Goal: Transaction & Acquisition: Purchase product/service

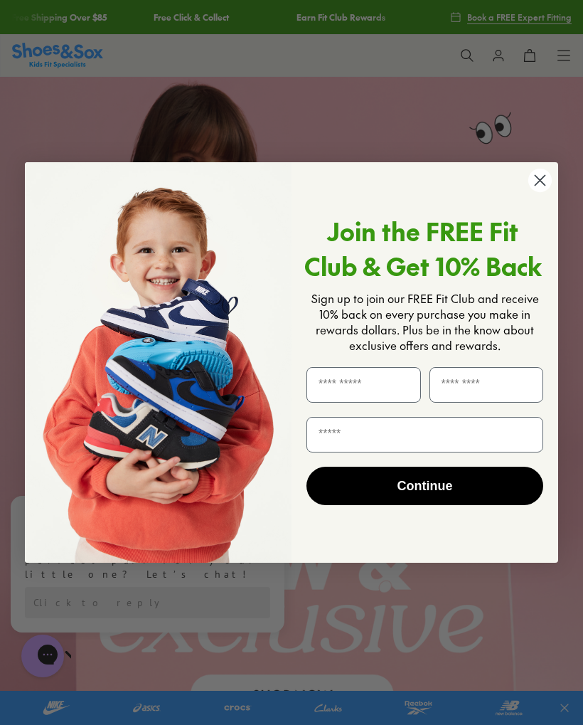
click at [544, 180] on circle "Close dialog" at bounding box center [540, 180] width 23 height 23
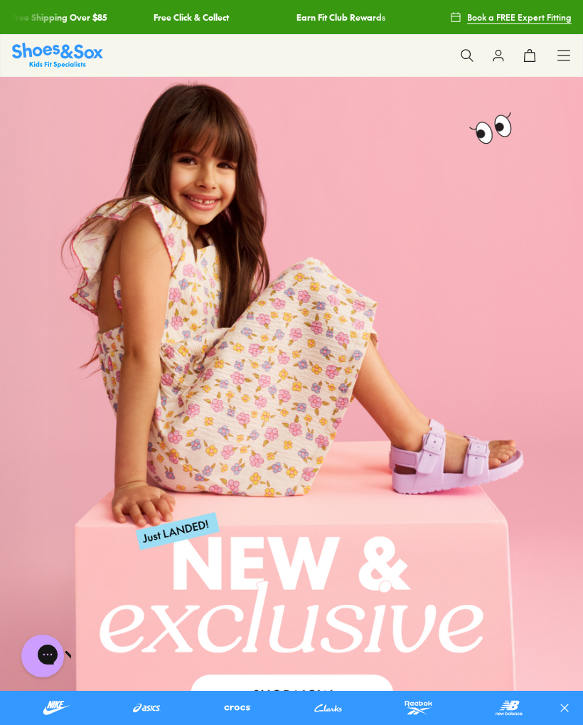
click at [263, 514] on link at bounding box center [291, 403] width 583 height 652
click at [463, 60] on icon at bounding box center [467, 55] width 14 height 14
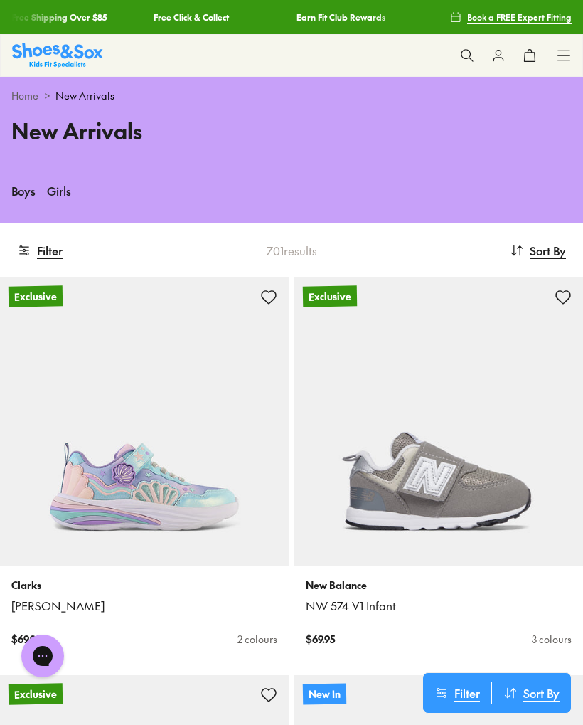
click at [464, 58] on use at bounding box center [467, 55] width 12 height 12
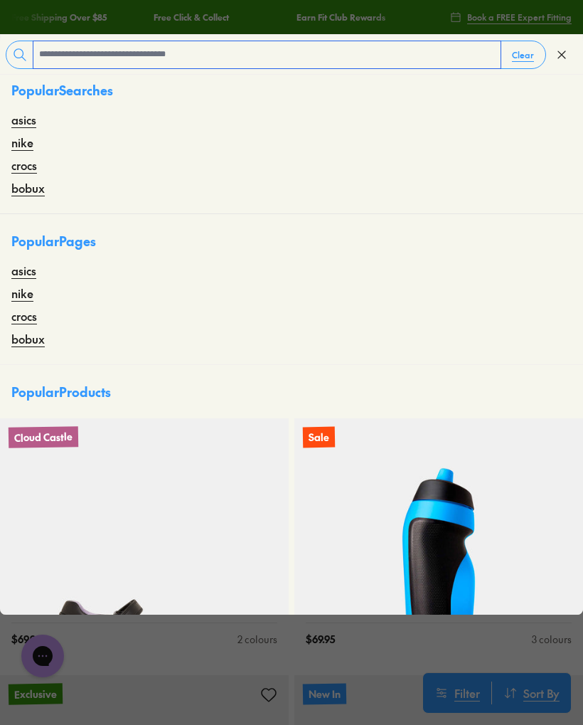
click at [434, 52] on input "text" at bounding box center [266, 54] width 467 height 27
type input "*******"
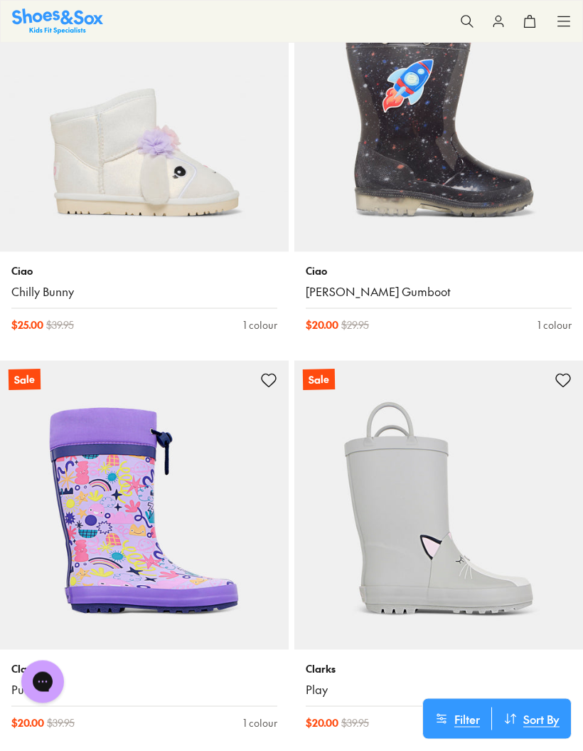
scroll to position [1069, 0]
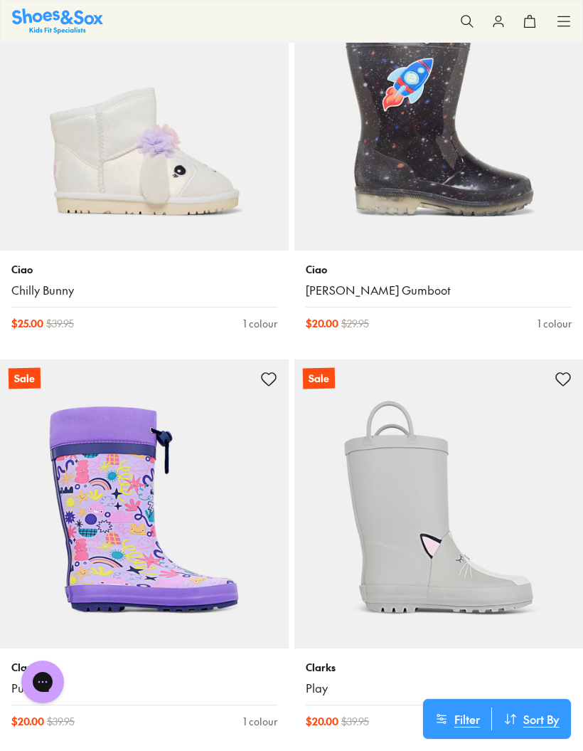
click at [92, 179] on img at bounding box center [144, 106] width 289 height 289
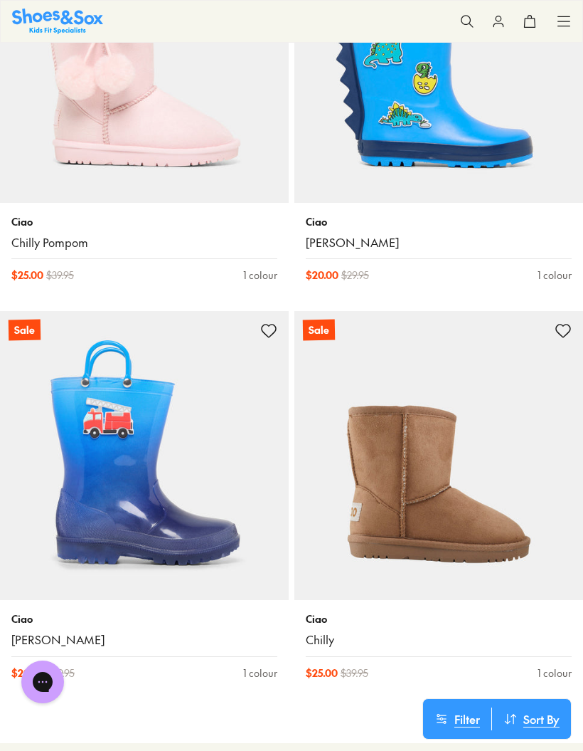
scroll to position [2732, 0]
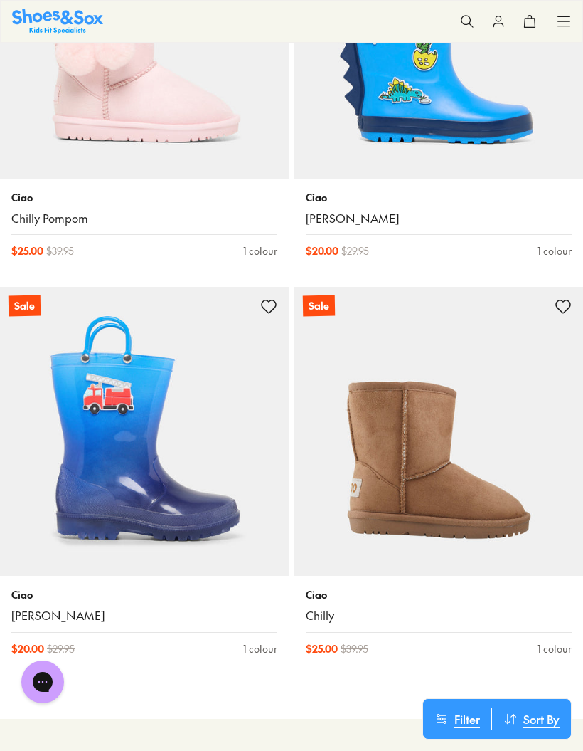
click at [396, 484] on img at bounding box center [439, 431] width 289 height 289
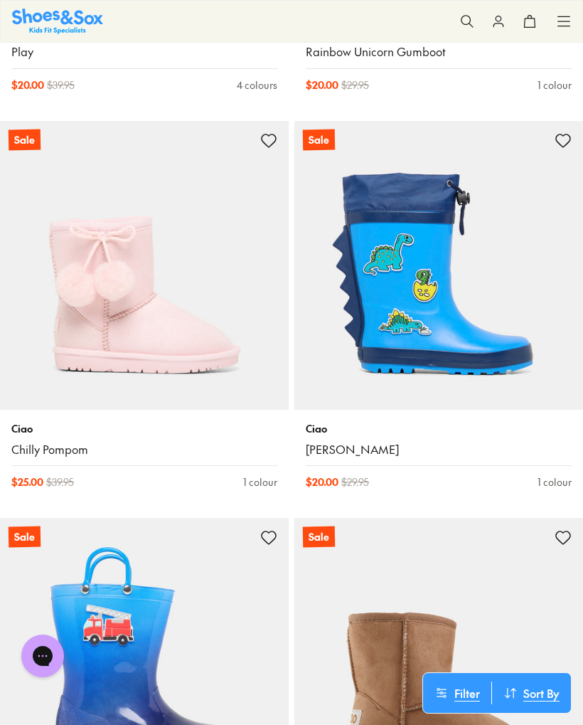
scroll to position [2485, 0]
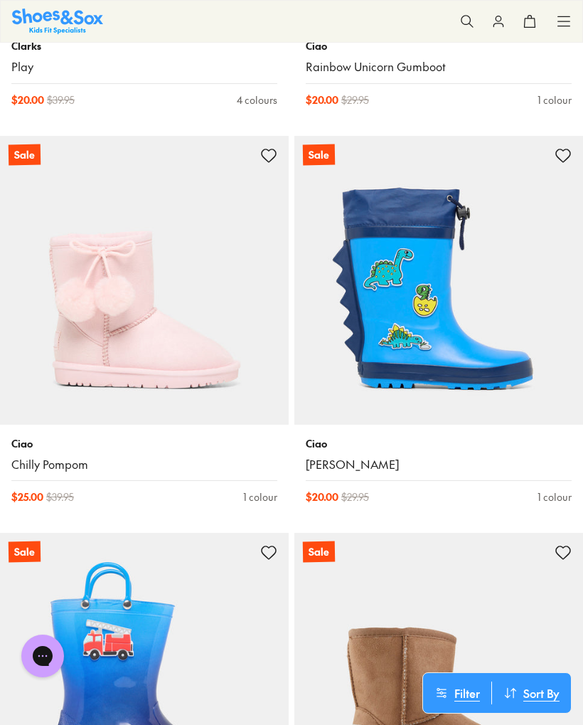
click at [77, 336] on img at bounding box center [144, 280] width 289 height 289
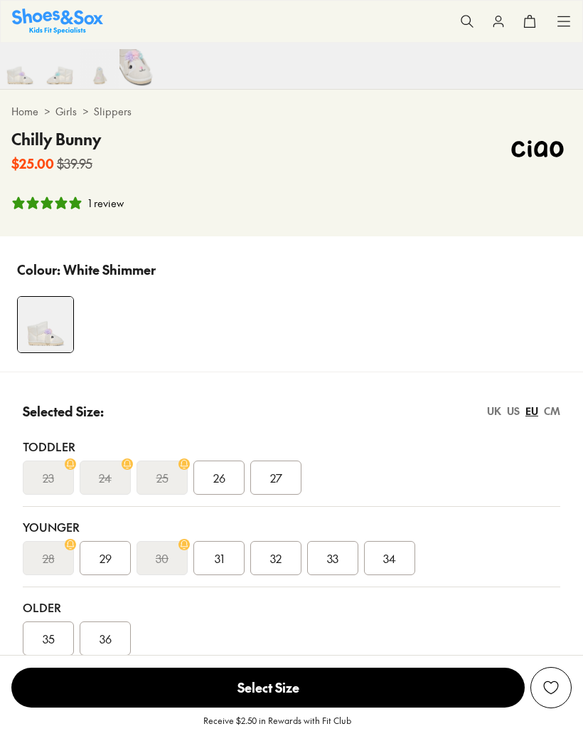
select select "*"
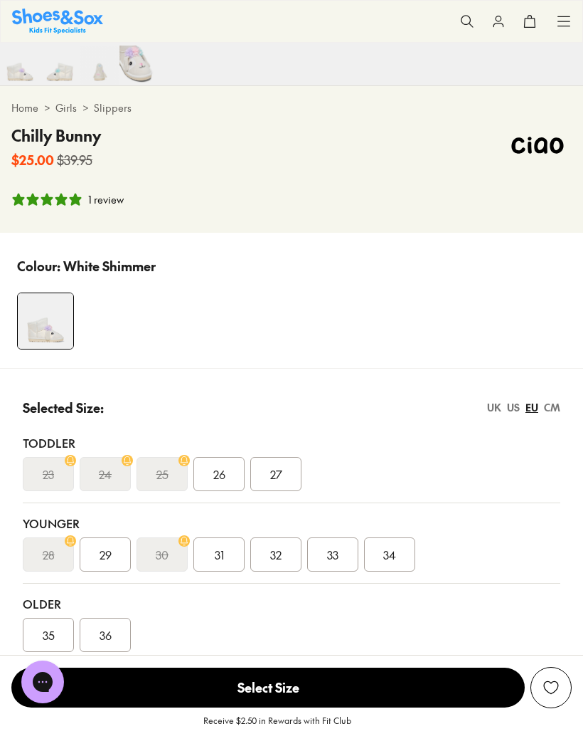
click at [549, 413] on div "CM" at bounding box center [552, 407] width 16 height 15
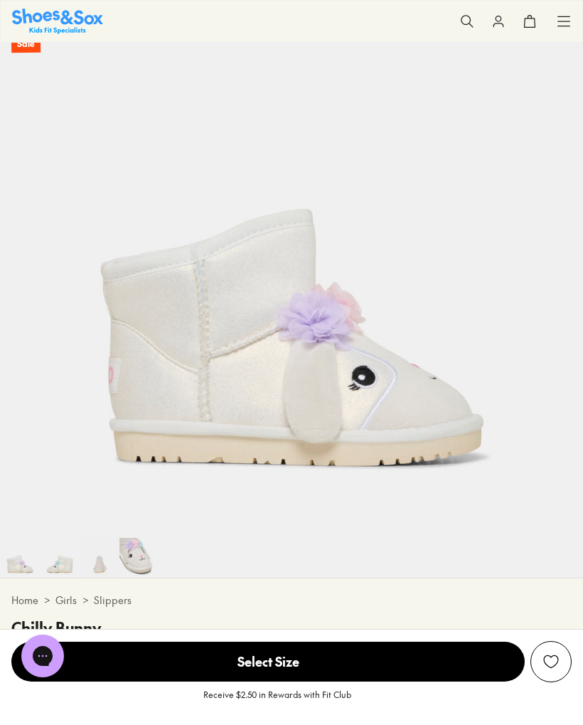
scroll to position [115, 0]
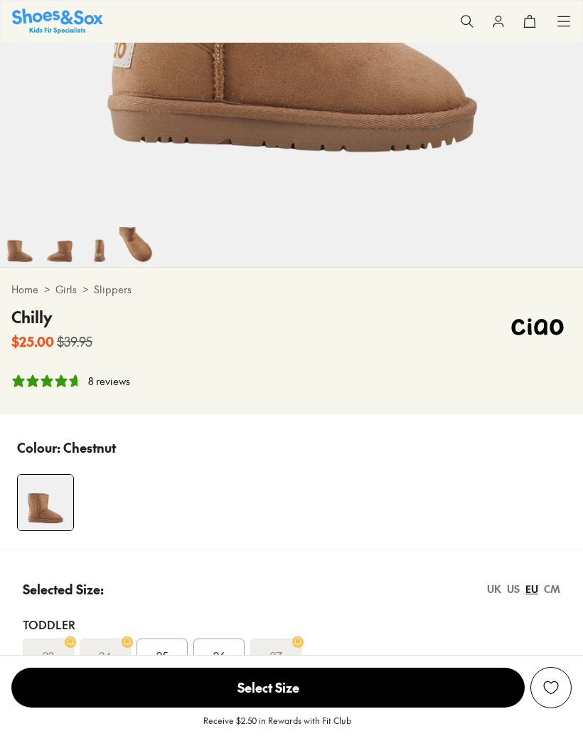
select select "*"
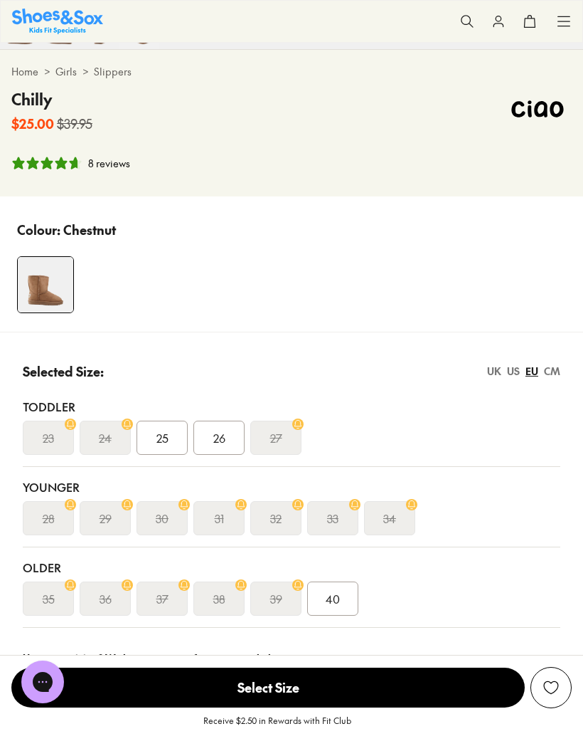
scroll to position [660, 0]
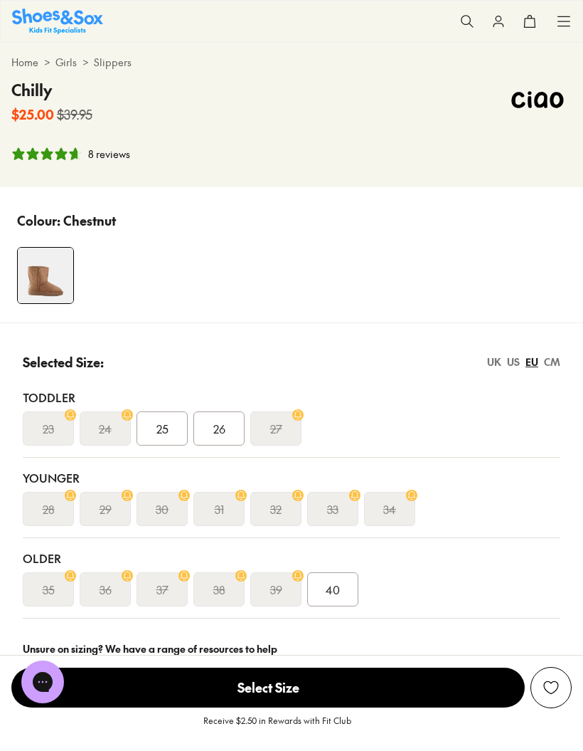
click at [559, 369] on div "CM" at bounding box center [552, 361] width 16 height 15
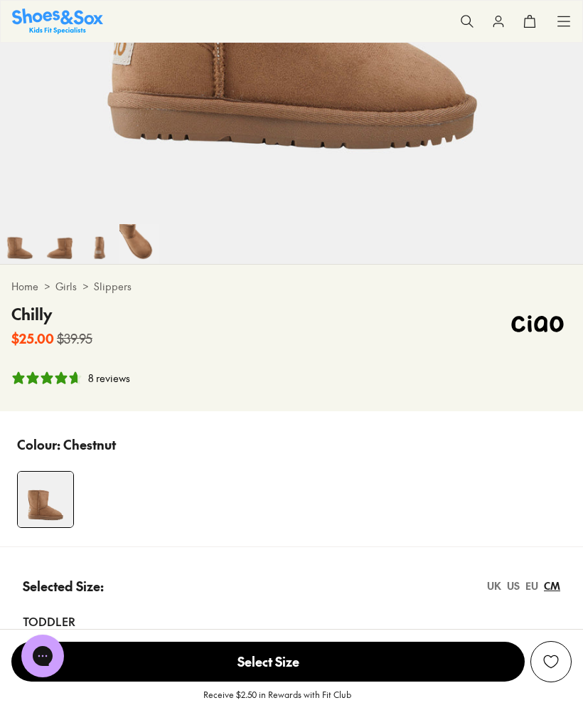
scroll to position [435, 0]
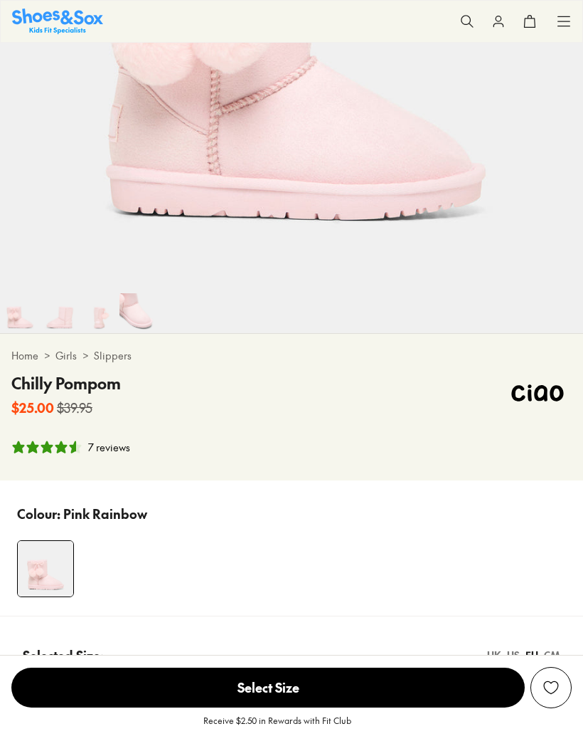
select select "*"
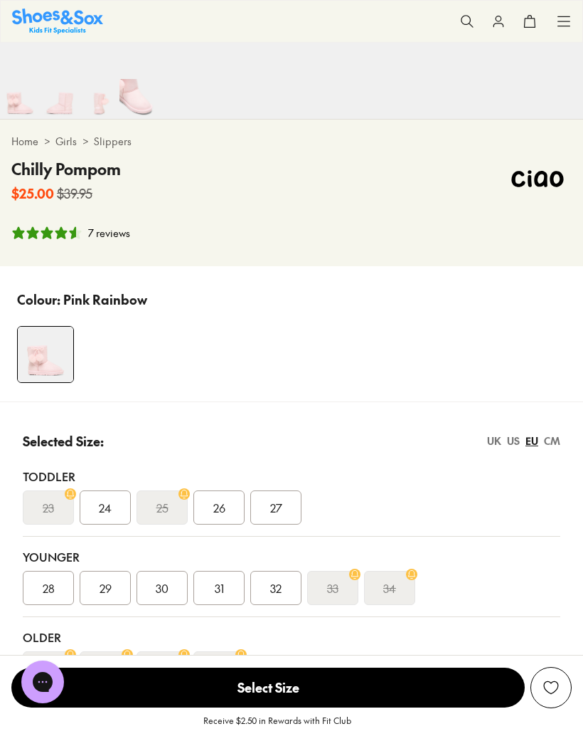
scroll to position [583, 0]
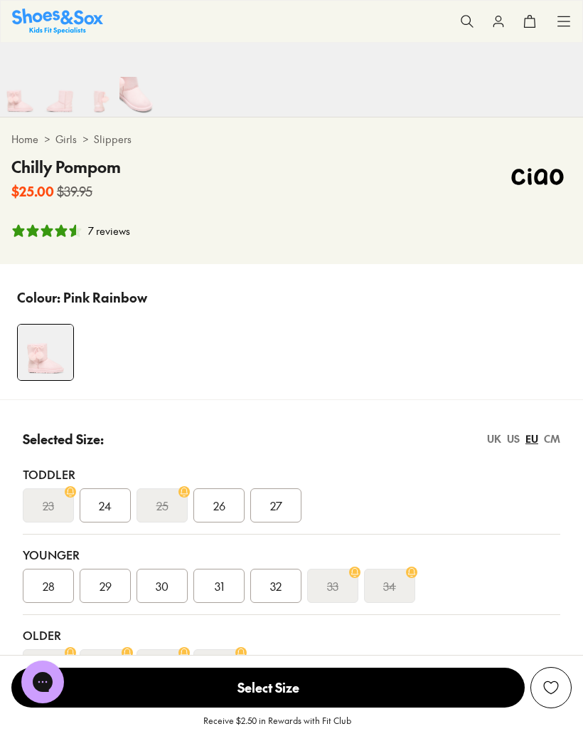
click at [549, 440] on div "CM" at bounding box center [552, 438] width 16 height 15
click at [95, 504] on div "14.8" at bounding box center [105, 505] width 51 height 34
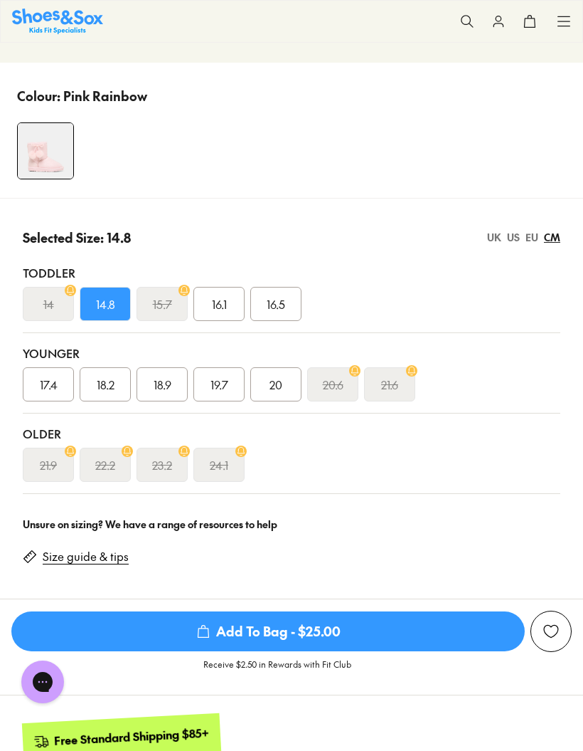
scroll to position [804, 0]
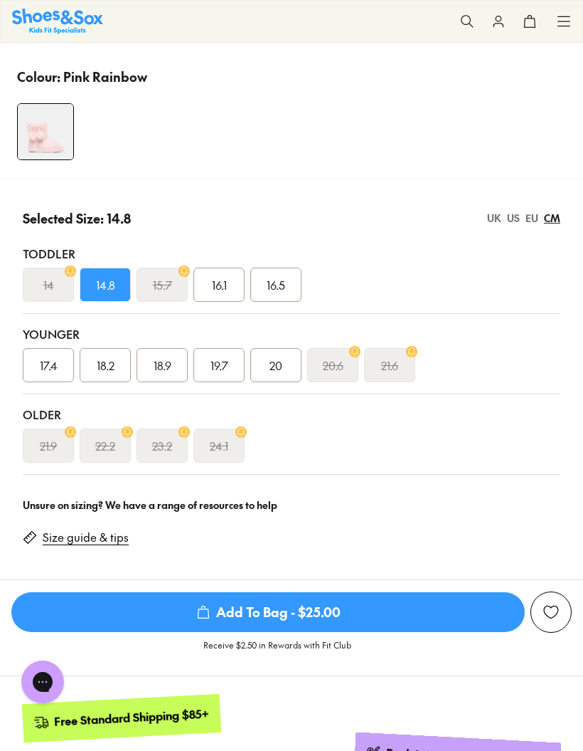
click at [75, 615] on span "Add To Bag - $25.00" at bounding box center [268, 612] width 514 height 40
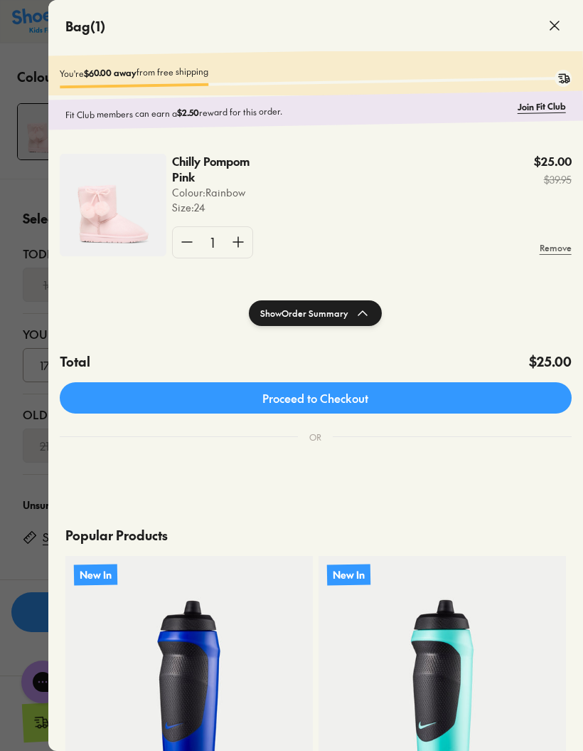
click at [555, 33] on icon at bounding box center [554, 25] width 17 height 17
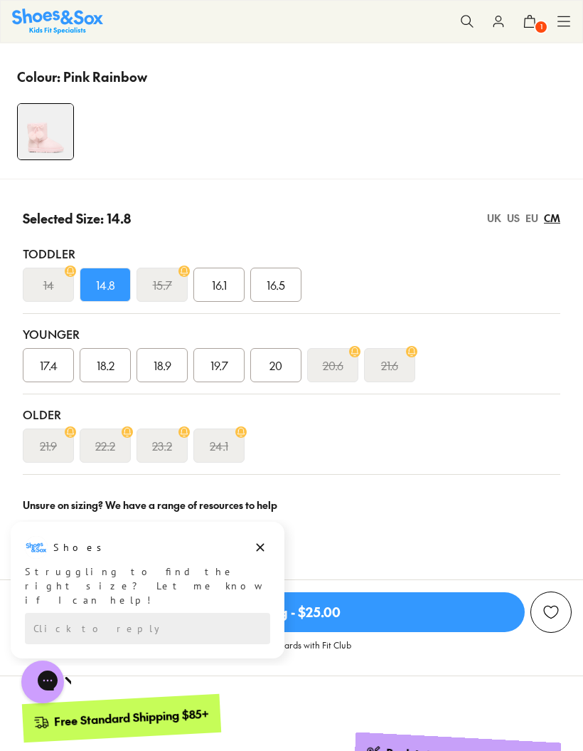
click at [492, 223] on div "UK" at bounding box center [494, 218] width 14 height 15
click at [509, 217] on div "US" at bounding box center [513, 218] width 13 height 15
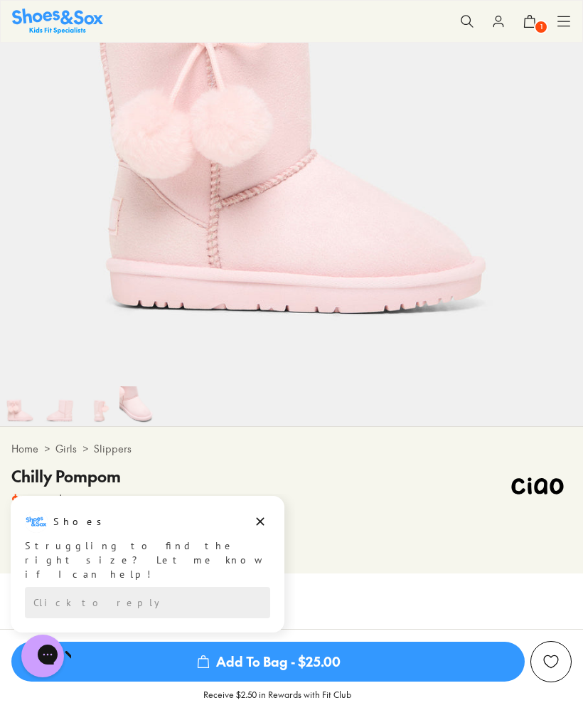
scroll to position [0, 0]
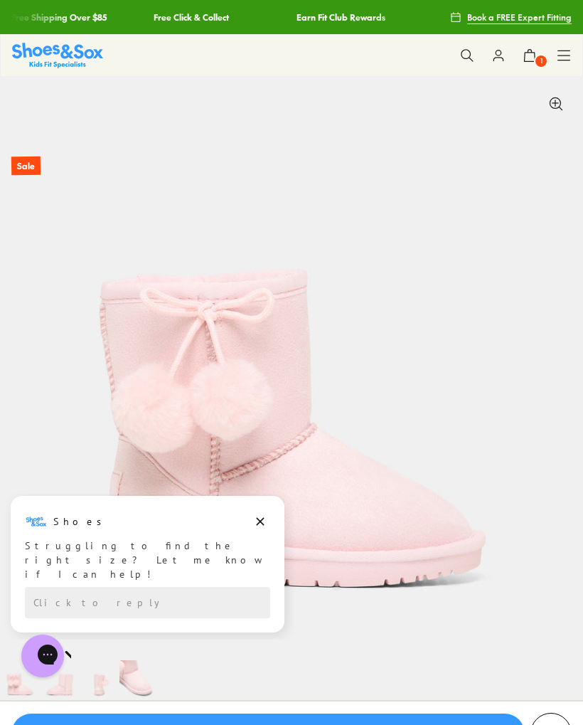
click at [466, 61] on icon at bounding box center [467, 55] width 14 height 14
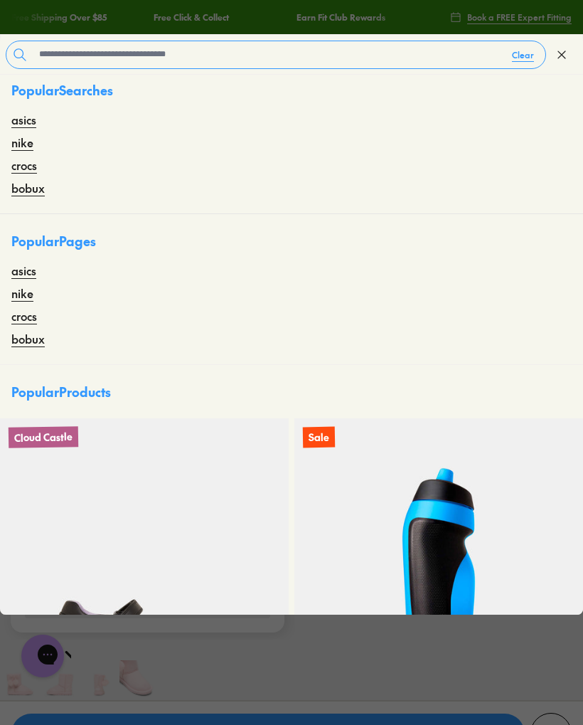
click at [559, 58] on use at bounding box center [562, 54] width 7 height 7
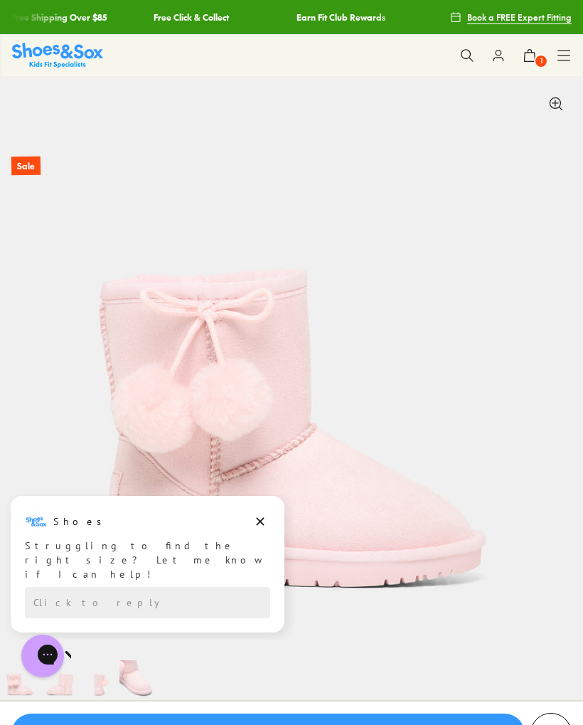
click at [532, 58] on icon at bounding box center [530, 55] width 14 height 14
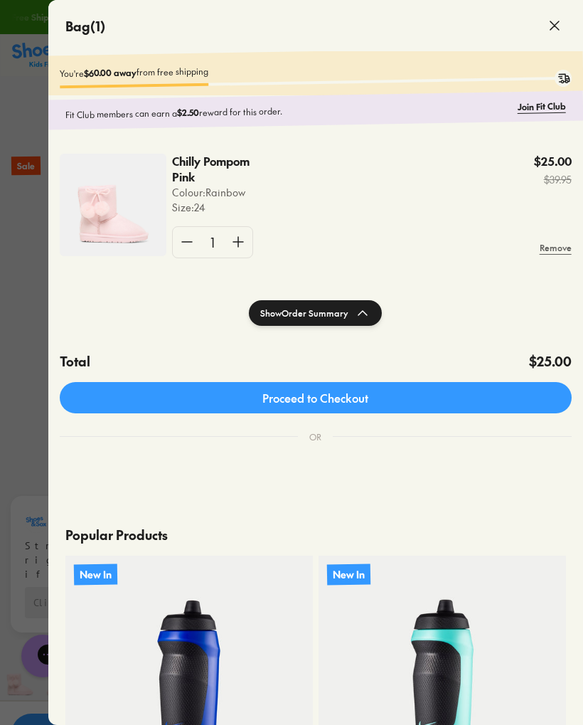
click at [109, 398] on link "Proceed to Checkout" at bounding box center [316, 397] width 512 height 31
click at [101, 395] on link "Proceed to Checkout" at bounding box center [316, 397] width 512 height 31
click at [546, 109] on link "Join Fit Club" at bounding box center [542, 107] width 48 height 14
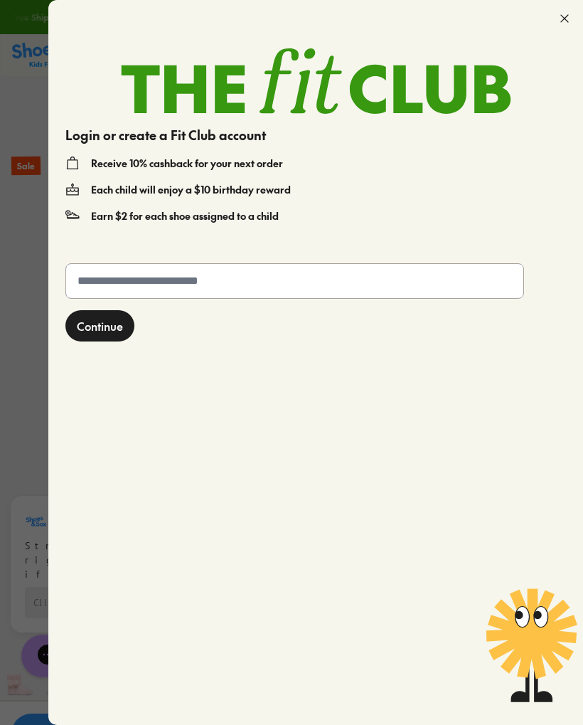
click at [352, 287] on input "text" at bounding box center [295, 281] width 458 height 34
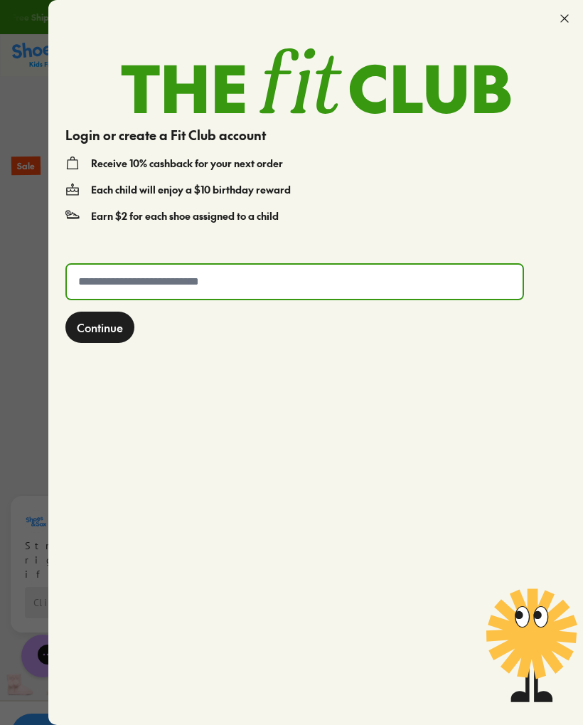
type input "*"
type input "**********"
click at [95, 332] on span "Continue" at bounding box center [100, 327] width 46 height 17
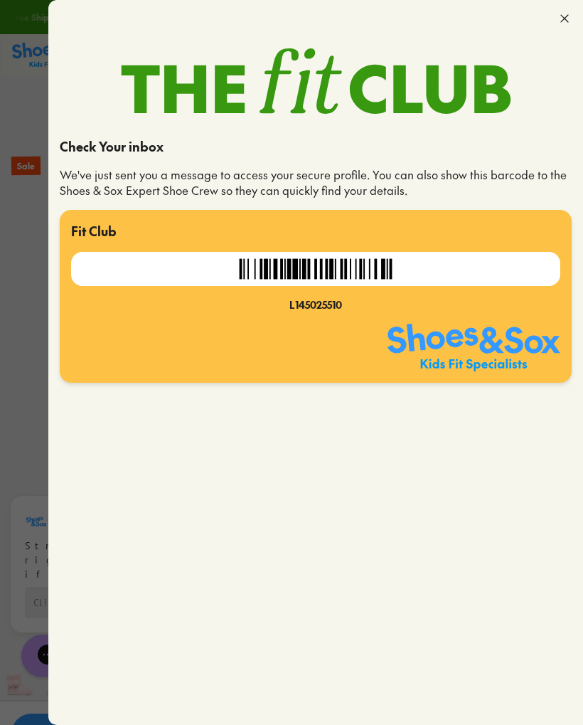
click at [562, 21] on icon at bounding box center [565, 18] width 14 height 14
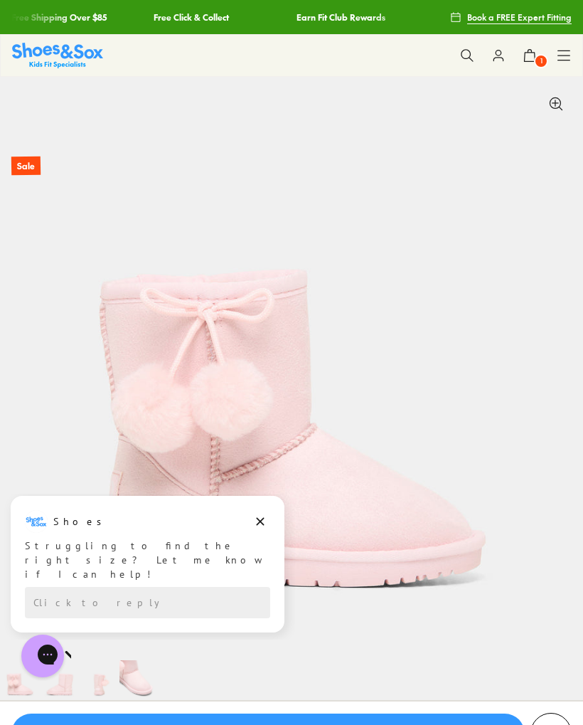
click at [149, 24] on link "Free Click & Collect" at bounding box center [186, 17] width 75 height 34
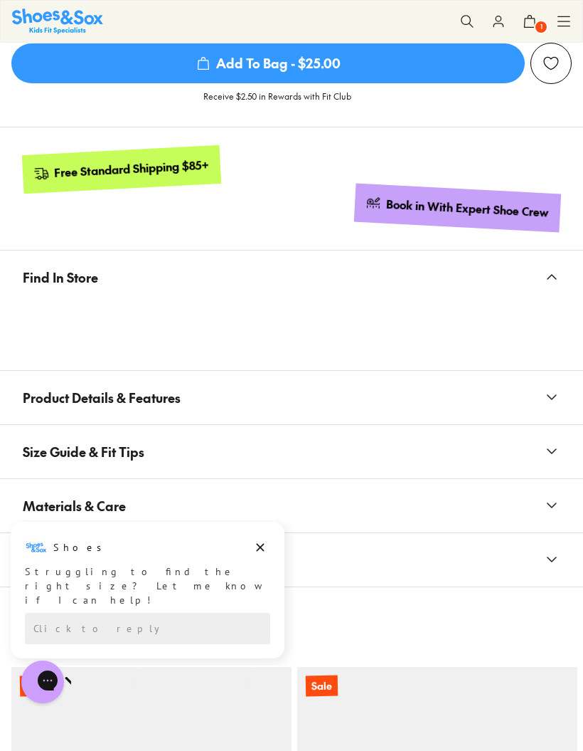
scroll to position [1395, 0]
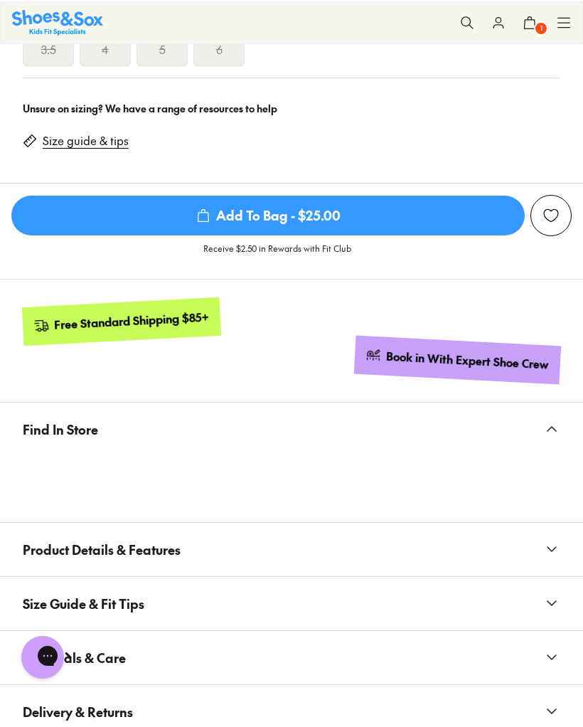
scroll to position [1207, 0]
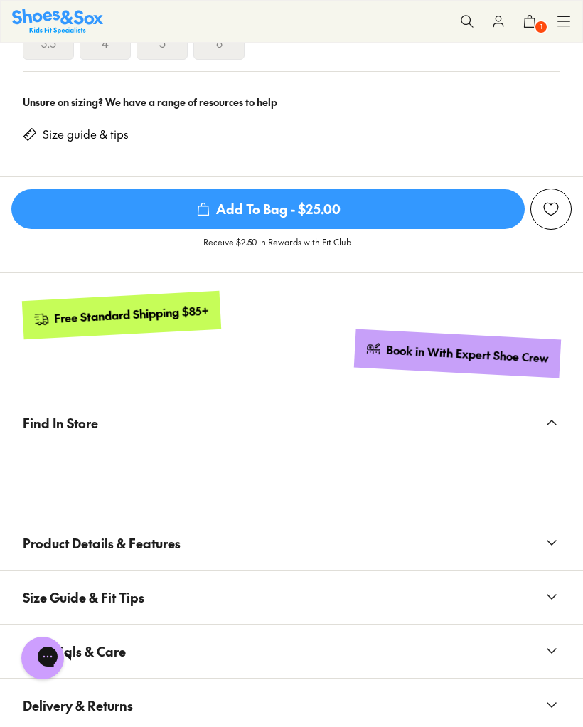
click at [554, 414] on icon at bounding box center [552, 422] width 17 height 17
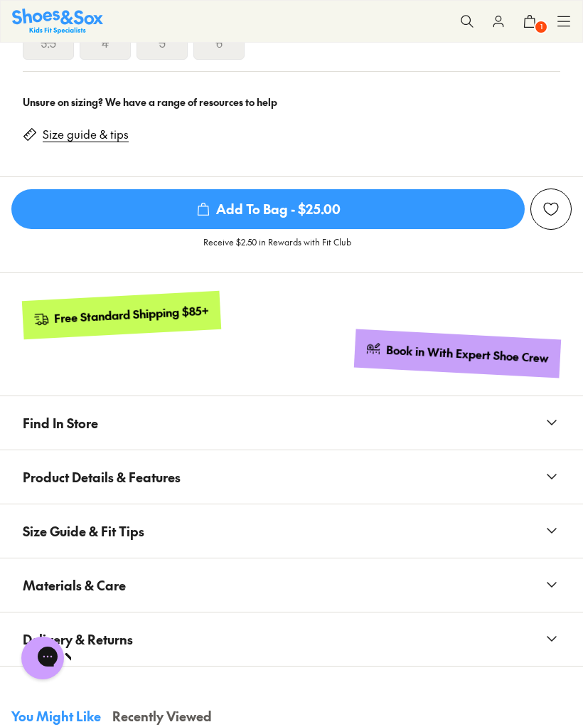
click at [551, 432] on button "Find In Store" at bounding box center [291, 422] width 583 height 53
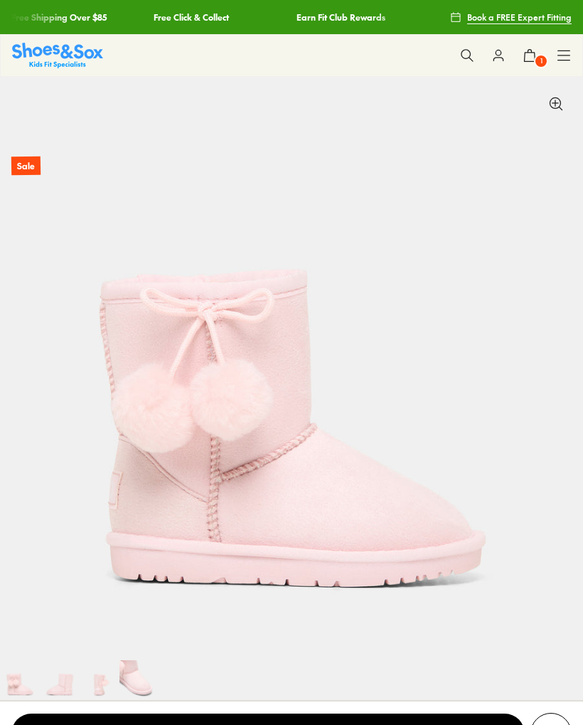
select select "*"
click at [560, 57] on icon at bounding box center [564, 55] width 14 height 14
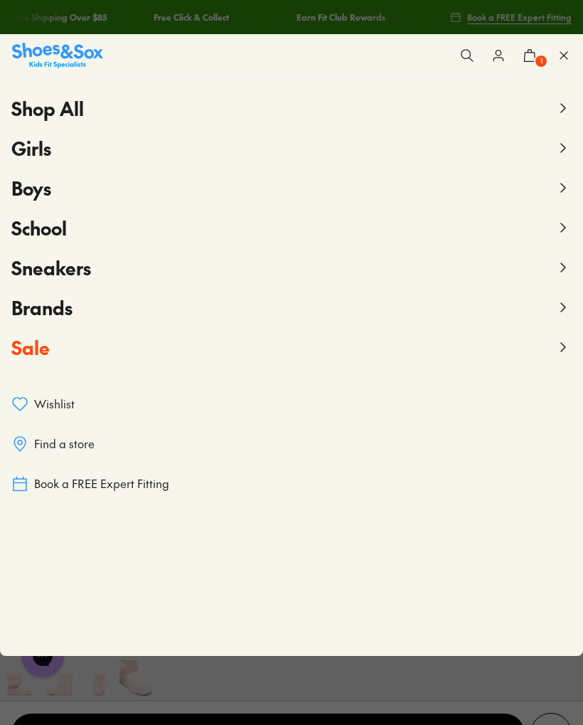
click at [64, 117] on span "Shop All" at bounding box center [47, 108] width 73 height 26
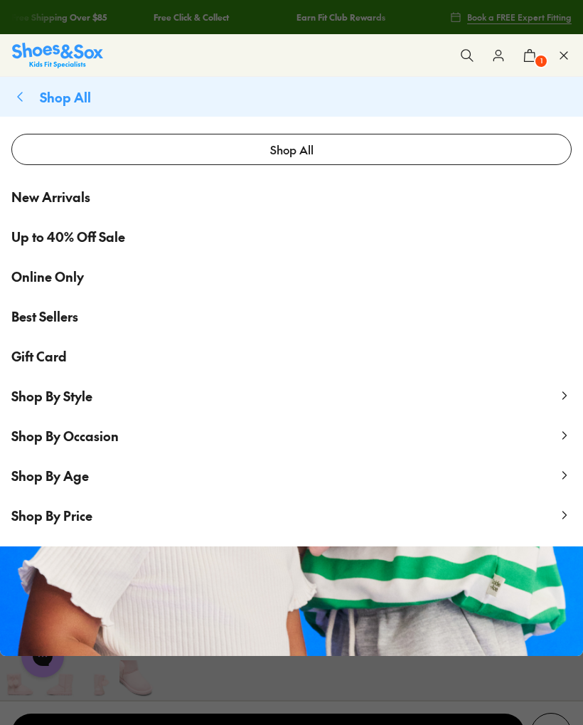
click at [104, 242] on span "Up to 40% Off Sale" at bounding box center [68, 236] width 114 height 19
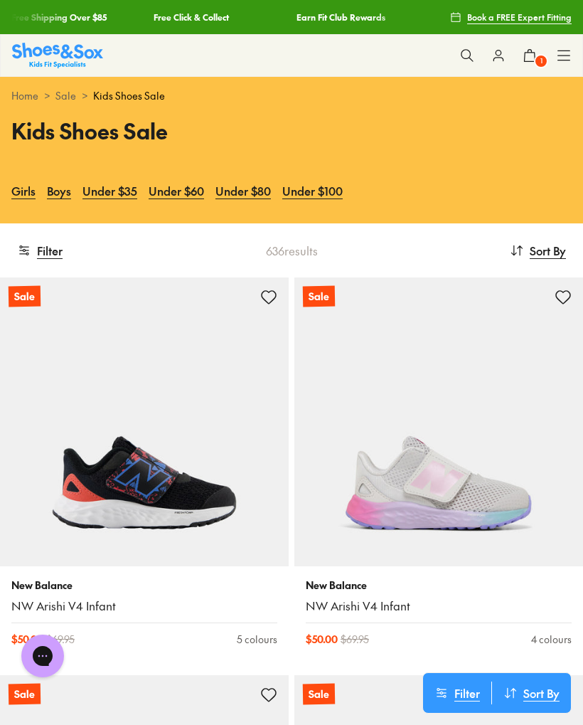
click at [559, 60] on use at bounding box center [565, 55] width 12 height 9
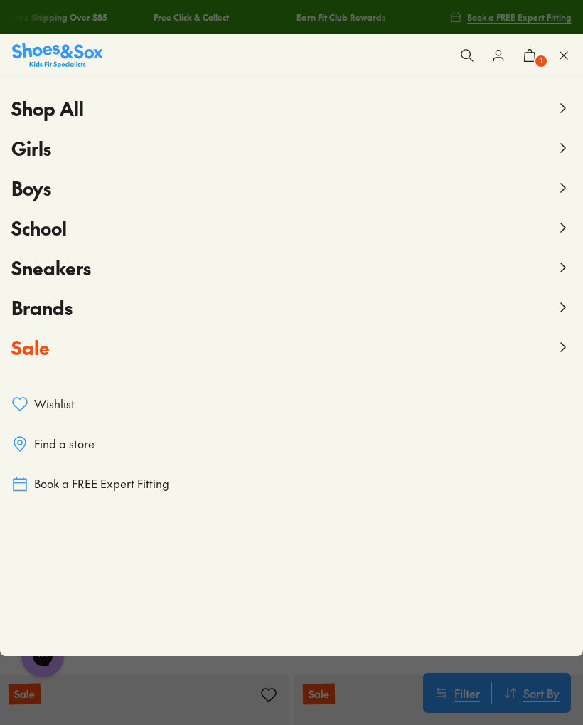
click at [554, 115] on button "Shop All" at bounding box center [291, 108] width 561 height 40
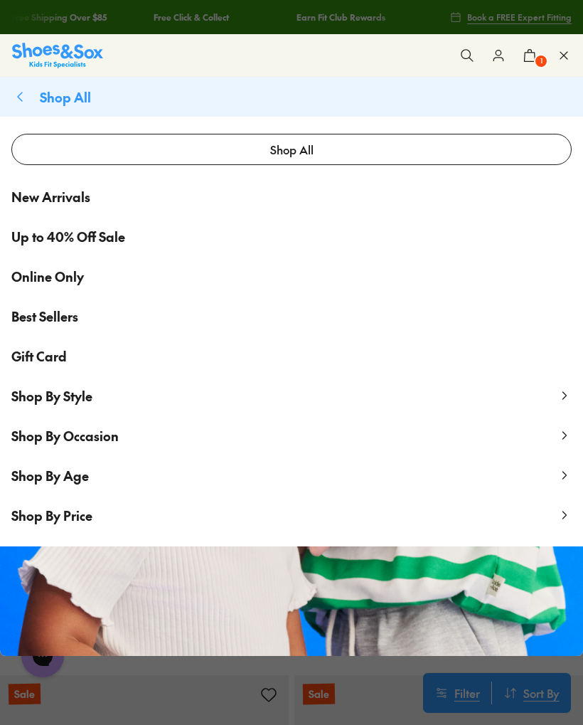
click at [564, 476] on icon at bounding box center [565, 475] width 14 height 14
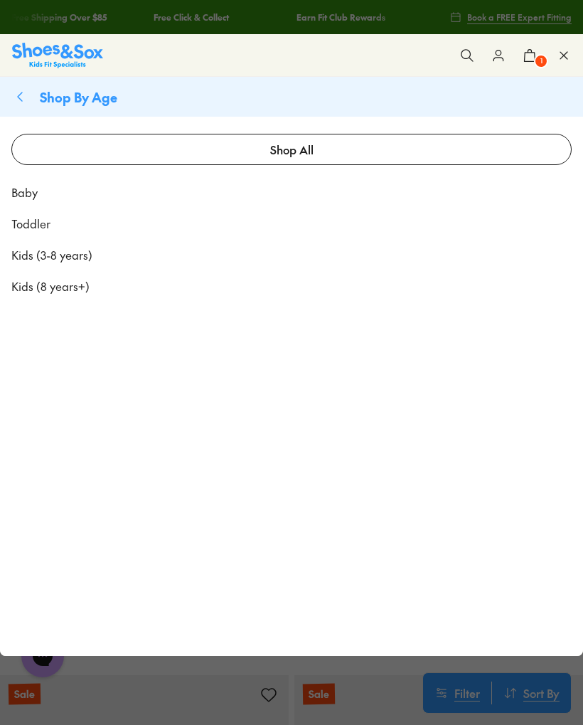
click at [43, 227] on span "Toddler" at bounding box center [30, 223] width 39 height 17
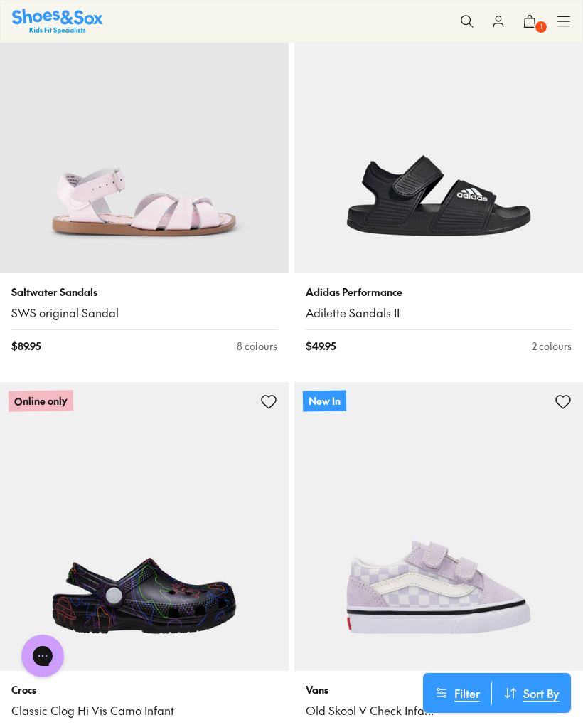
scroll to position [5087, 0]
